Goal: Check status: Check status

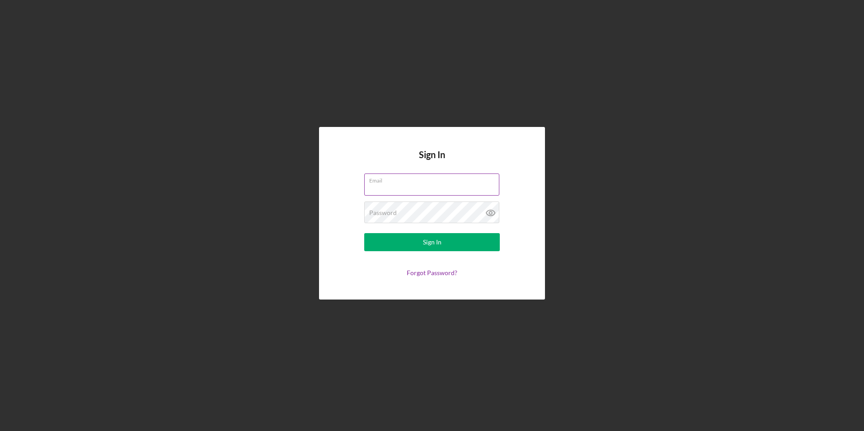
click at [390, 187] on input "Email" at bounding box center [431, 184] width 135 height 22
type input "[EMAIL_ADDRESS][DOMAIN_NAME]"
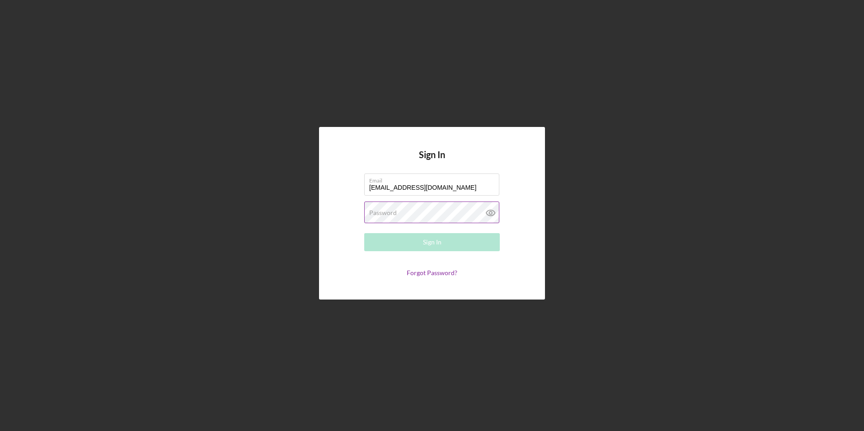
click at [394, 215] on label "Password" at bounding box center [383, 212] width 28 height 7
click at [364, 233] on button "Sign In" at bounding box center [432, 242] width 136 height 18
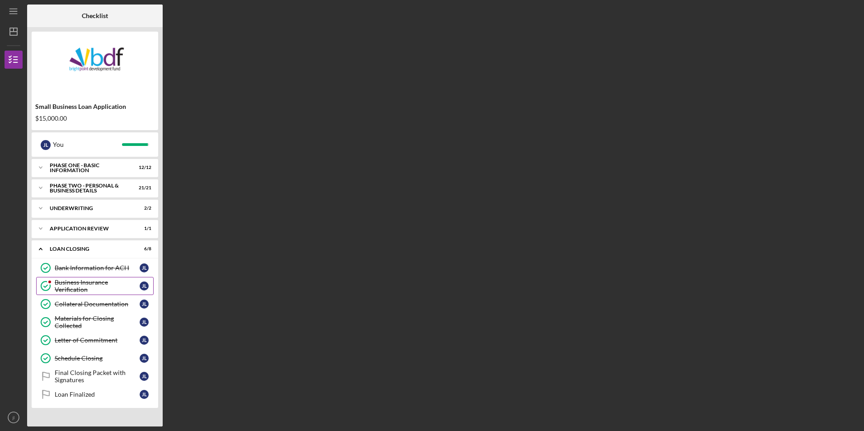
click at [102, 284] on div "Business Insurance Verification" at bounding box center [97, 286] width 85 height 14
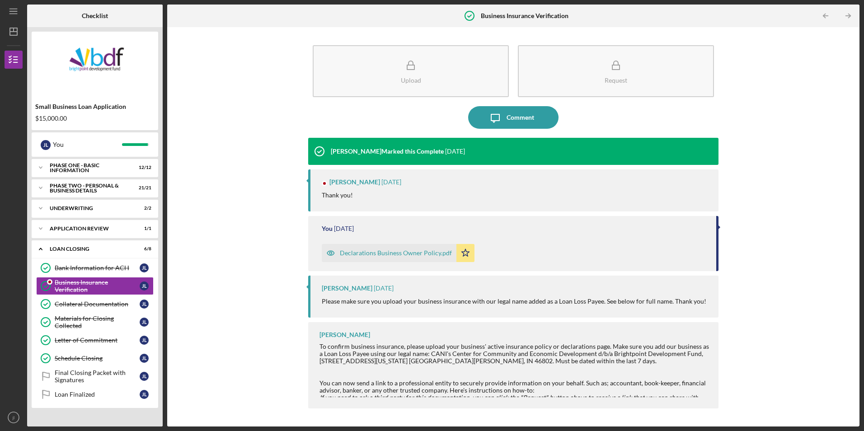
click at [339, 188] on div "[PERSON_NAME] [DATE] Thank you!" at bounding box center [513, 190] width 410 height 42
drag, startPoint x: 327, startPoint y: 186, endPoint x: 318, endPoint y: 191, distance: 9.5
click at [325, 186] on div "[PERSON_NAME] [DATE] Thank you!" at bounding box center [513, 190] width 410 height 42
click at [114, 303] on div "Collateral Documentation" at bounding box center [97, 303] width 85 height 7
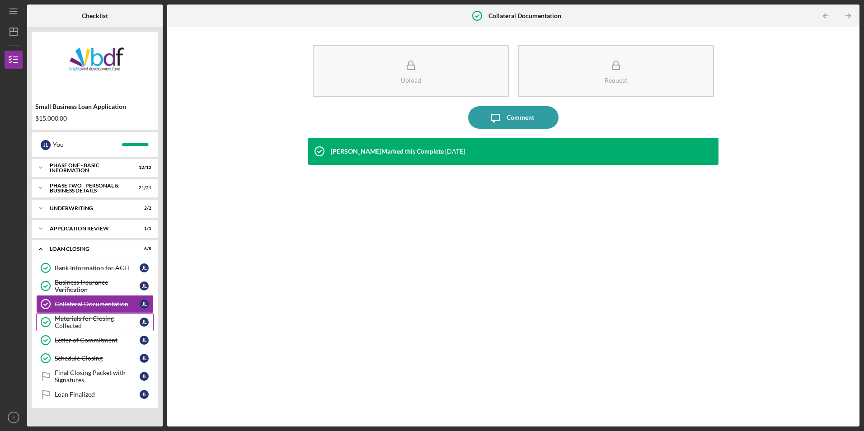
click at [99, 323] on div "Materials for Closing Collected" at bounding box center [97, 322] width 85 height 14
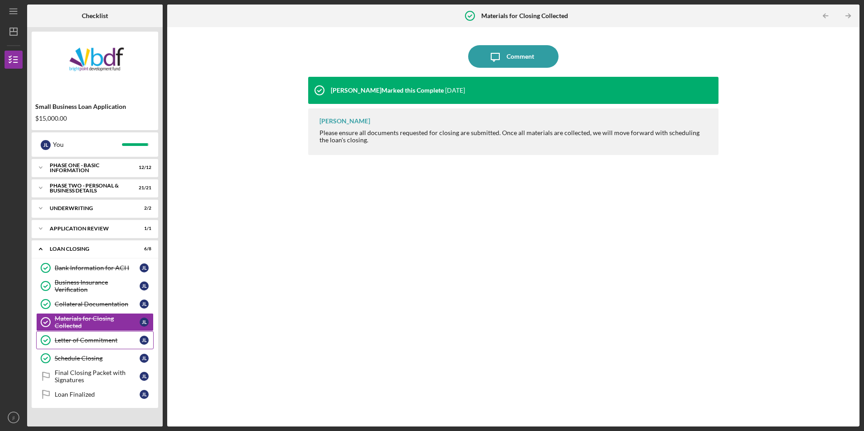
click at [99, 343] on div "Letter of Commitment" at bounding box center [97, 340] width 85 height 7
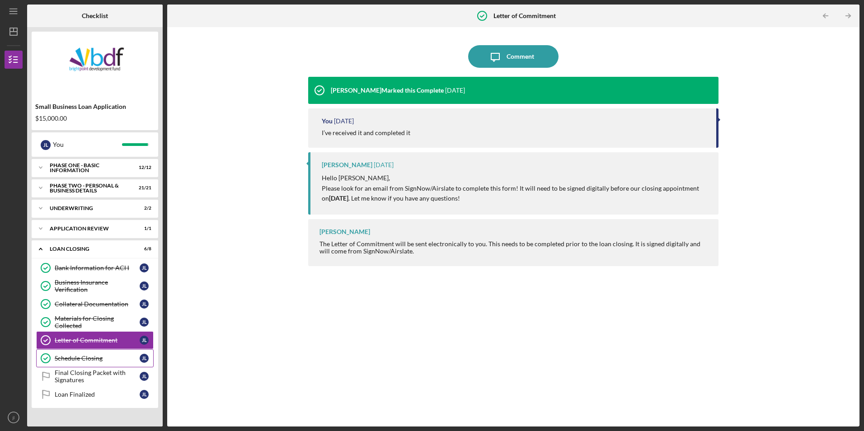
click at [92, 360] on div "Schedule Closing" at bounding box center [97, 358] width 85 height 7
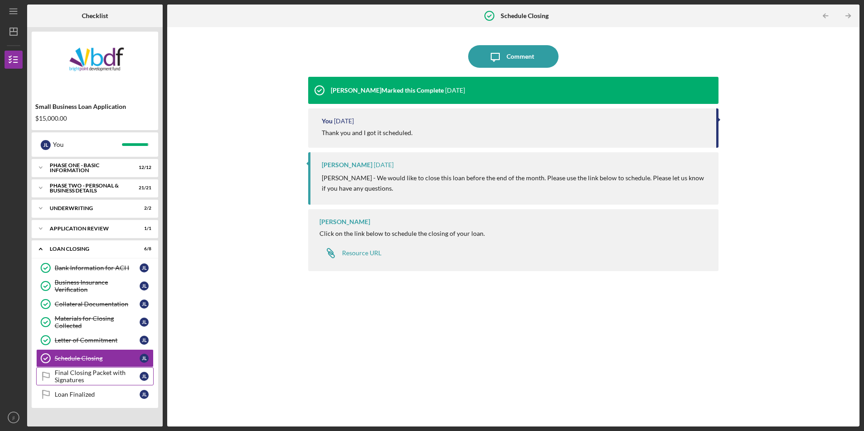
click at [89, 375] on div "Final Closing Packet with Signatures" at bounding box center [97, 376] width 85 height 14
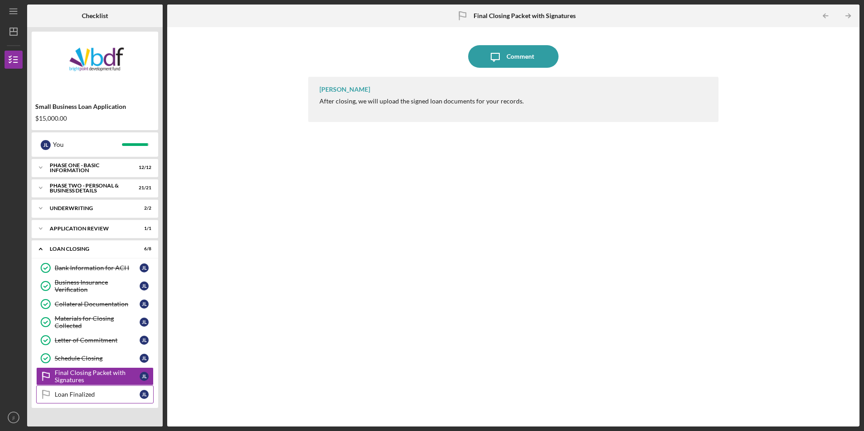
click at [83, 391] on div "Loan Finalized" at bounding box center [97, 394] width 85 height 7
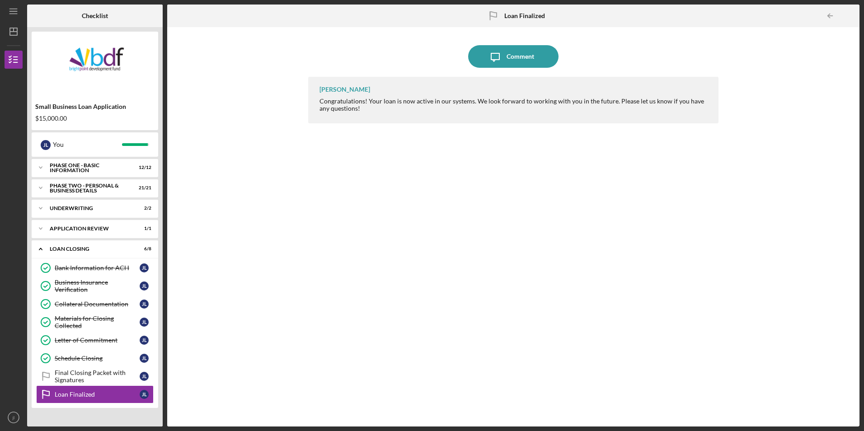
click at [0, 430] on nordpass-portal at bounding box center [0, 431] width 0 height 0
click at [73, 249] on div "Loan Closing" at bounding box center [98, 248] width 97 height 5
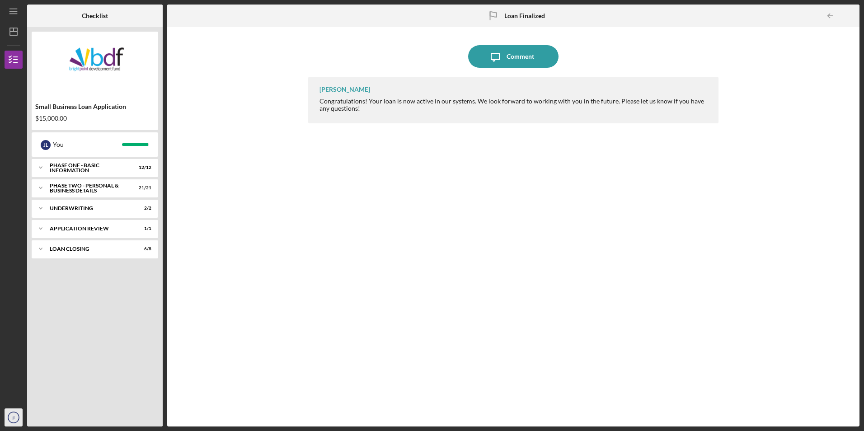
click at [12, 414] on icon "jl" at bounding box center [14, 417] width 18 height 23
click at [56, 397] on link "Logout" at bounding box center [54, 396] width 99 height 19
